Goal: Find specific page/section: Find specific page/section

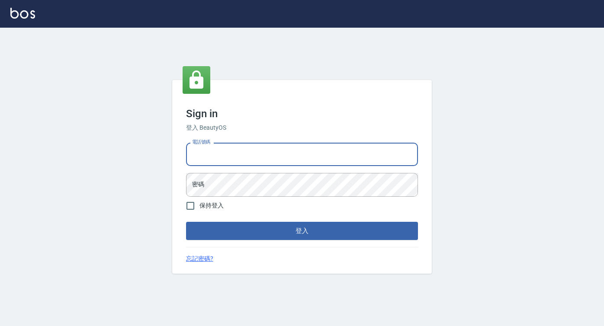
click at [256, 164] on input "電話號碼" at bounding box center [302, 154] width 232 height 23
type input "0422271378"
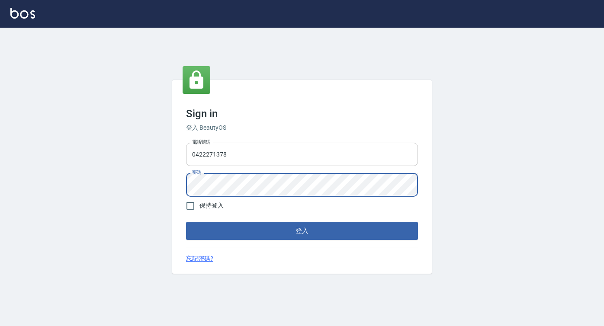
click at [186, 222] on button "登入" at bounding box center [302, 231] width 232 height 18
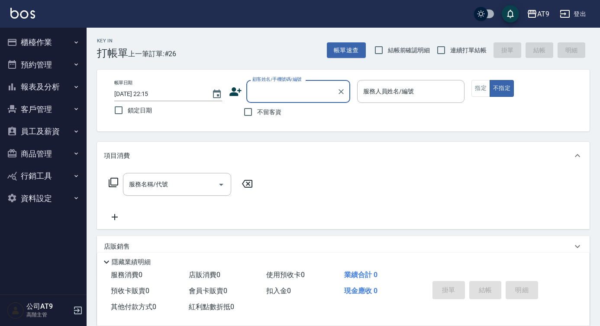
click at [31, 82] on button "報表及分析" at bounding box center [43, 87] width 80 height 23
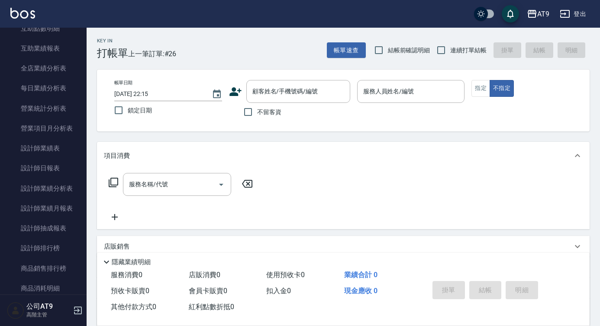
scroll to position [324, 0]
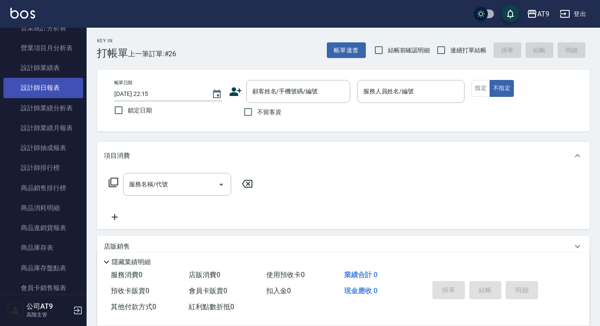
click at [51, 93] on link "設計師日報表" at bounding box center [43, 88] width 80 height 20
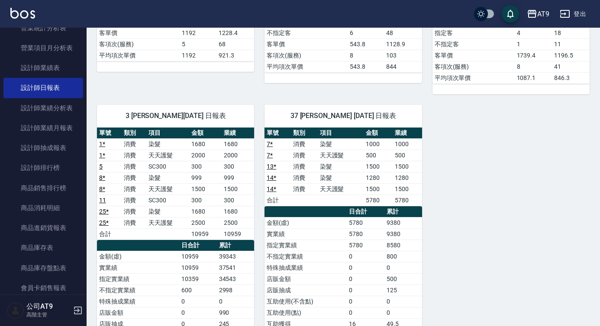
scroll to position [453, 0]
